Goal: Task Accomplishment & Management: Use online tool/utility

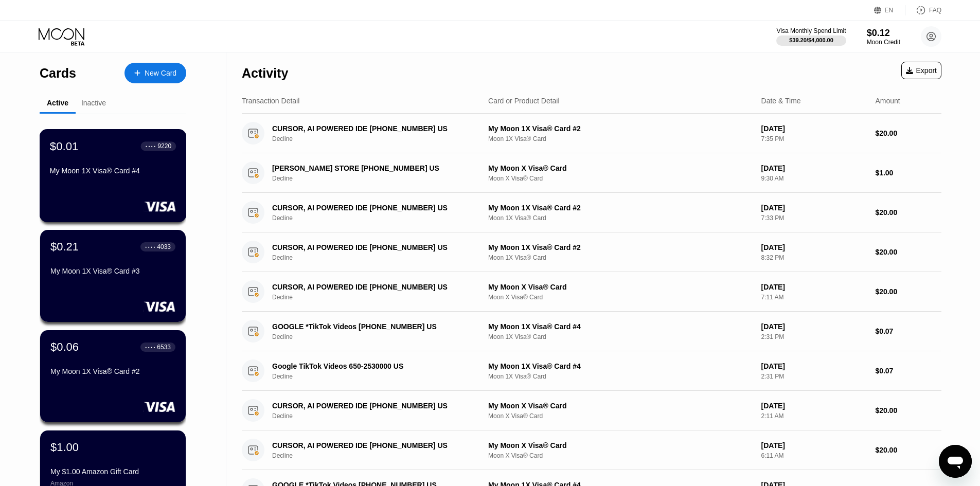
click at [129, 152] on div "$0.01 ● ● ● ● 9220" at bounding box center [113, 145] width 126 height 13
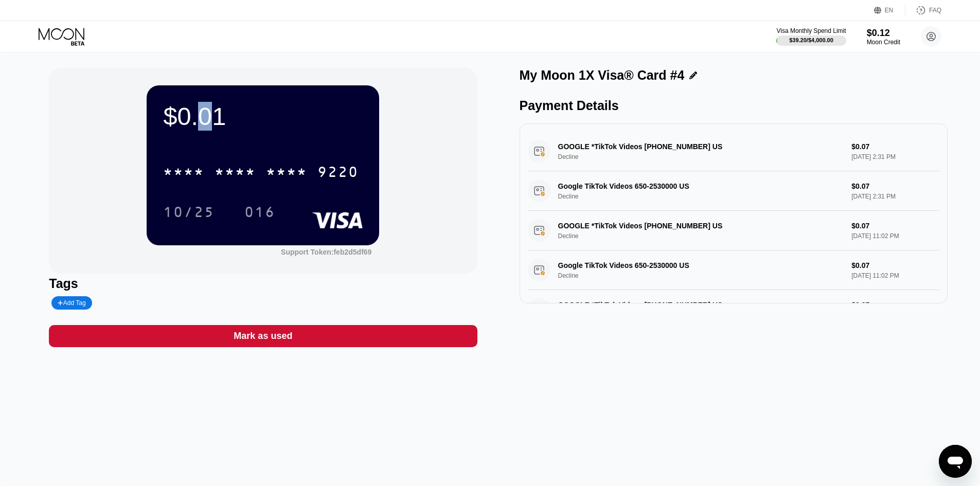
drag, startPoint x: 182, startPoint y: 121, endPoint x: 215, endPoint y: 124, distance: 33.0
click at [212, 120] on div "$0.01" at bounding box center [263, 116] width 200 height 29
click at [215, 129] on div "$0.01" at bounding box center [263, 116] width 200 height 29
click at [221, 122] on div "$0.01" at bounding box center [263, 116] width 200 height 29
click at [262, 117] on div "$0.01" at bounding box center [263, 116] width 200 height 29
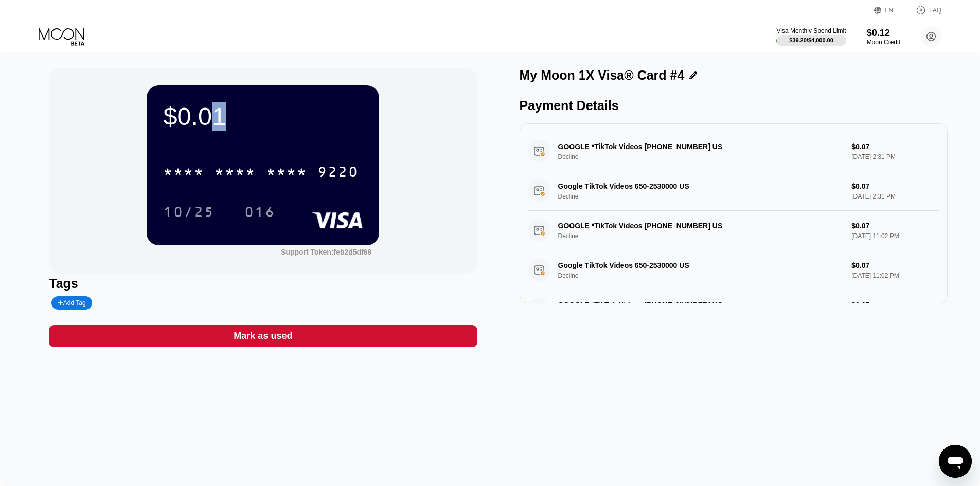
click at [270, 111] on div "$0.01" at bounding box center [263, 116] width 200 height 29
